Goal: Check status

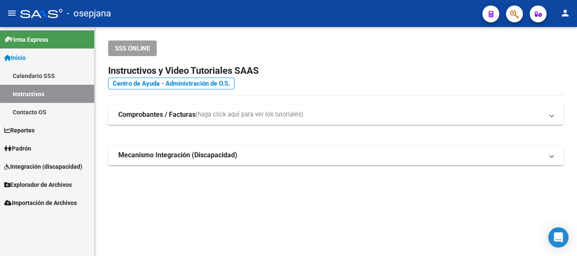
click at [19, 55] on span "Inicio" at bounding box center [15, 57] width 22 height 9
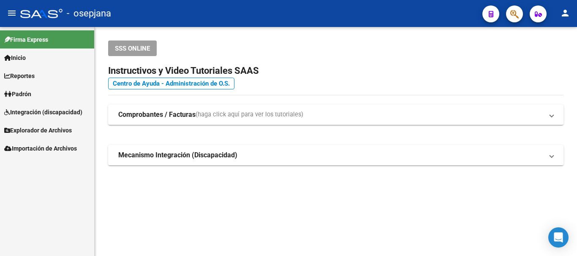
click at [26, 57] on span "Inicio" at bounding box center [15, 57] width 22 height 9
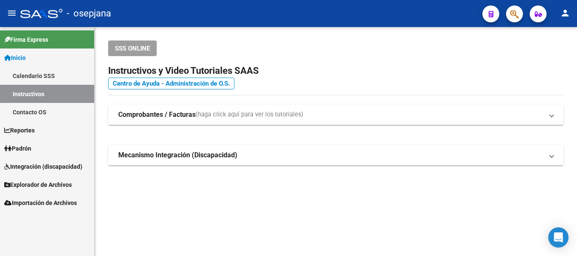
click at [28, 147] on span "Padrón" at bounding box center [17, 148] width 27 height 9
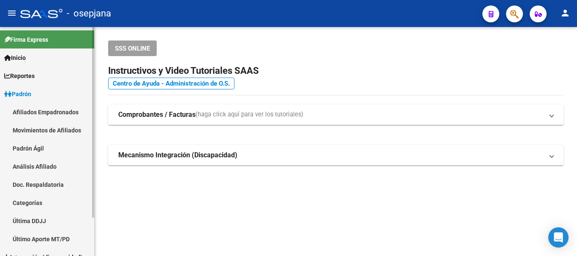
click at [31, 166] on link "Análisis Afiliado" at bounding box center [47, 167] width 94 height 18
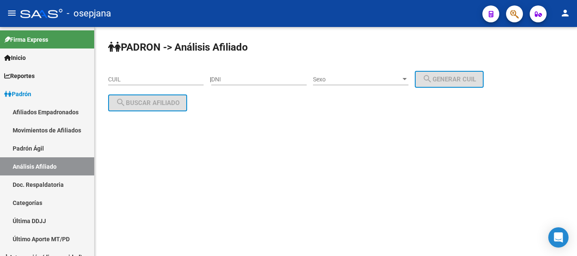
click at [112, 79] on input "CUIL" at bounding box center [155, 79] width 95 height 7
paste input "23-40248610-4"
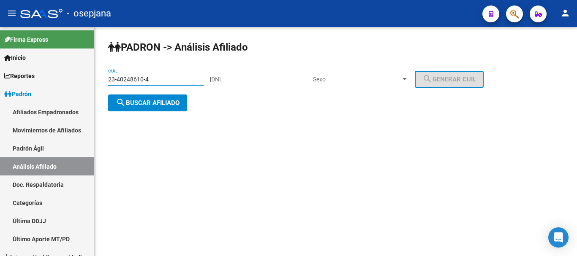
type input "23-40248610-4"
click at [141, 101] on span "search Buscar afiliado" at bounding box center [148, 103] width 64 height 8
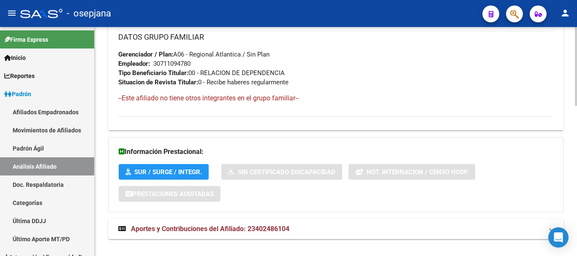
scroll to position [435, 0]
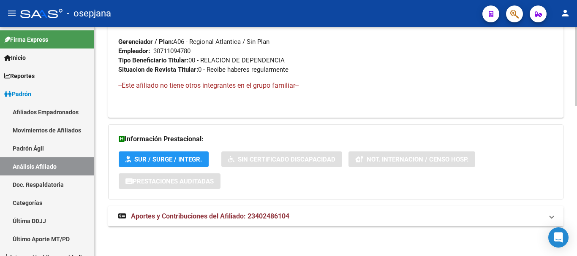
click at [207, 214] on span "Aportes y Contribuciones del Afiliado: 23402486104" at bounding box center [210, 217] width 158 height 8
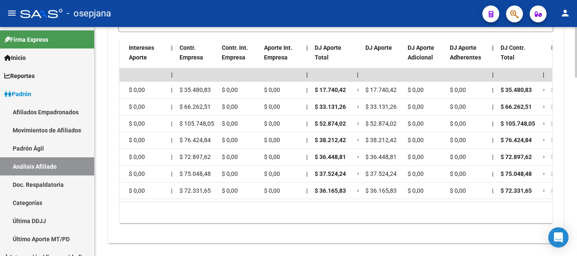
scroll to position [0, 820]
